Goal: Information Seeking & Learning: Find specific fact

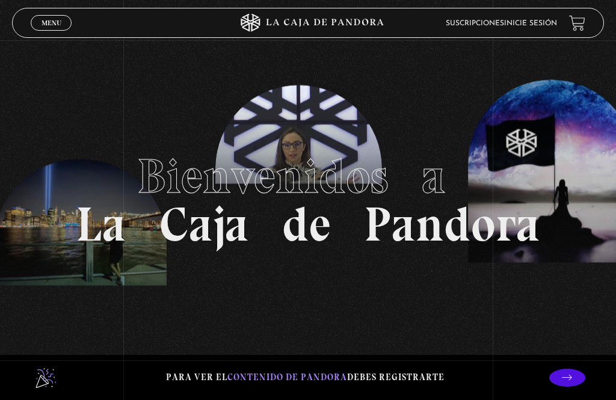
click at [529, 23] on link "Inicie sesión" at bounding box center [530, 23] width 53 height 7
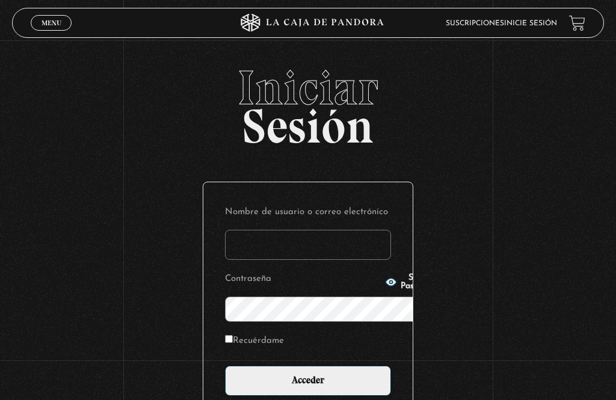
type input "Pandora87"
click at [308, 366] on input "Acceder" at bounding box center [308, 381] width 166 height 30
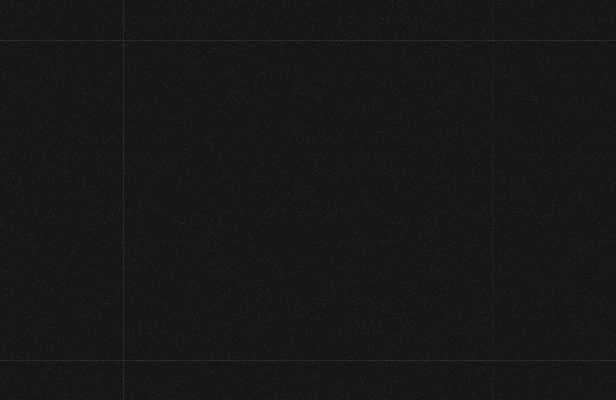
scroll to position [62, 0]
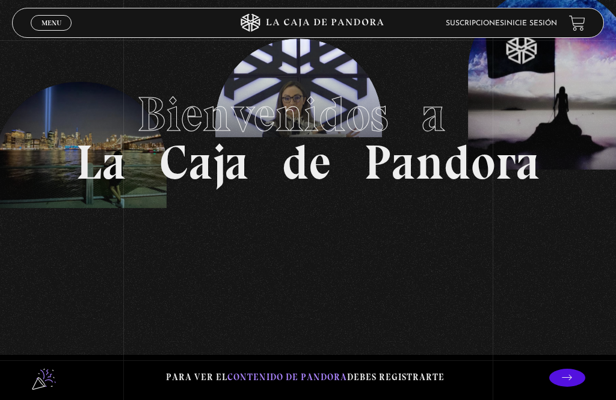
click at [531, 27] on link "Inicie sesión" at bounding box center [530, 23] width 53 height 7
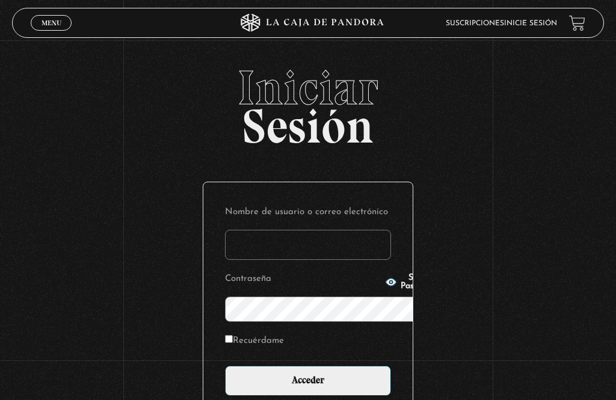
type input "Pandora87"
click at [315, 366] on input "Acceder" at bounding box center [308, 381] width 166 height 30
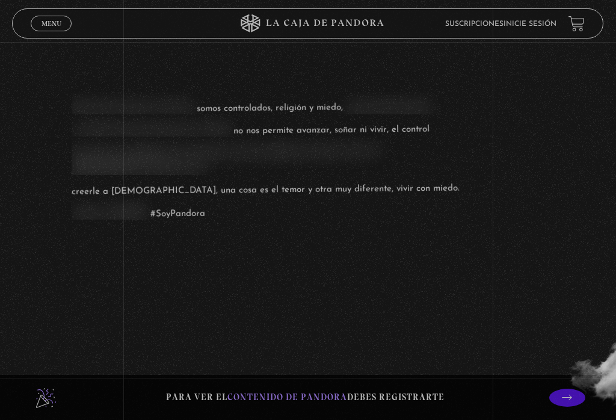
scroll to position [1228, 0]
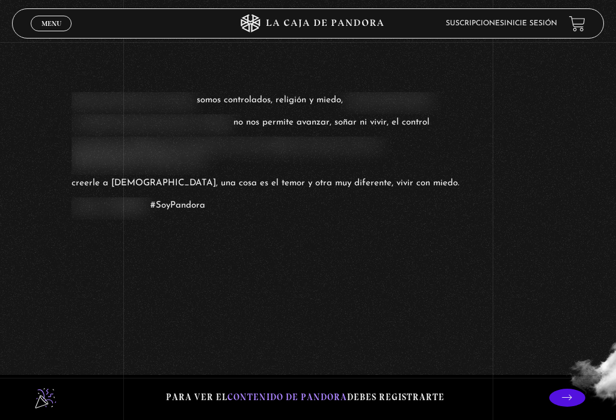
click at [521, 20] on link "Inicie sesión" at bounding box center [530, 23] width 53 height 7
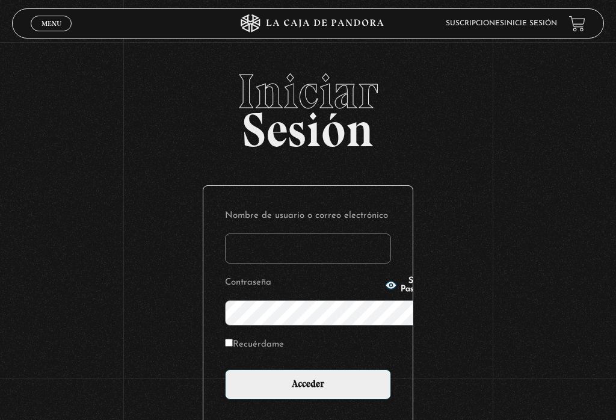
type input "Pandora87"
click at [305, 370] on input "Acceder" at bounding box center [308, 385] width 166 height 30
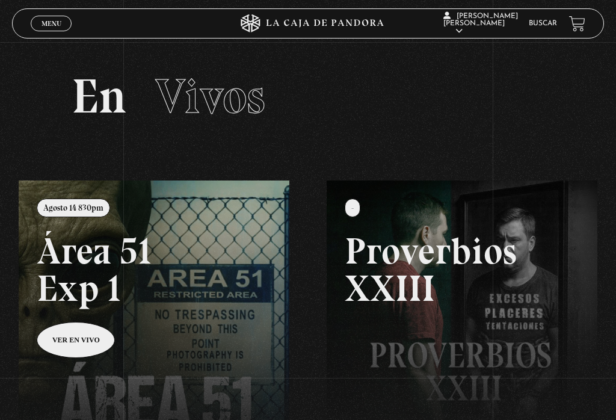
click at [552, 22] on link "Buscar" at bounding box center [543, 23] width 28 height 7
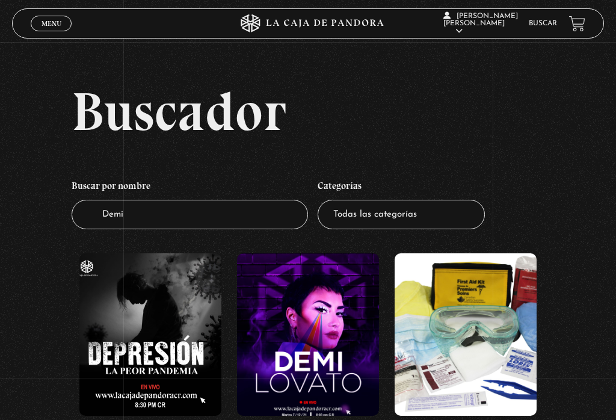
click at [317, 321] on figure at bounding box center [308, 334] width 142 height 163
